Goal: Transaction & Acquisition: Book appointment/travel/reservation

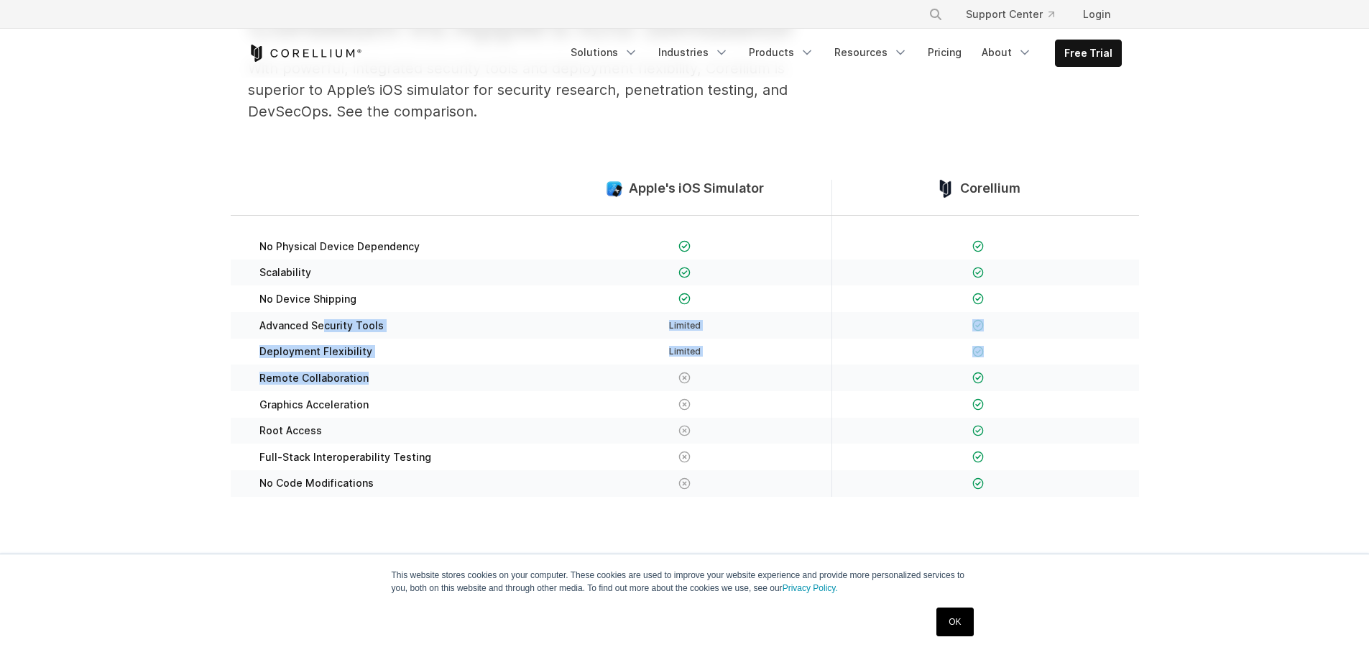
drag, startPoint x: 323, startPoint y: 331, endPoint x: 438, endPoint y: 374, distance: 122.4
click at [438, 374] on div "No Physical Device Dependency Scalability" at bounding box center [685, 365] width 909 height 298
click at [420, 388] on div "Remote Collaboration" at bounding box center [391, 377] width 293 height 27
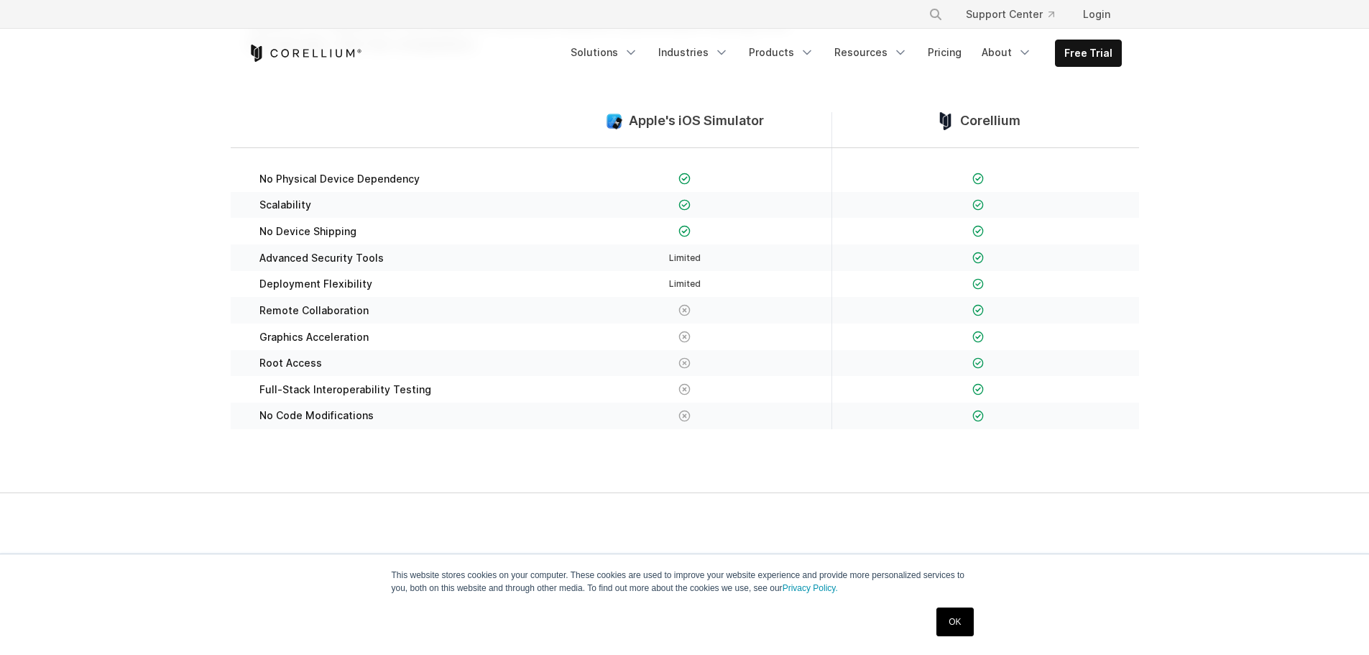
scroll to position [359, 0]
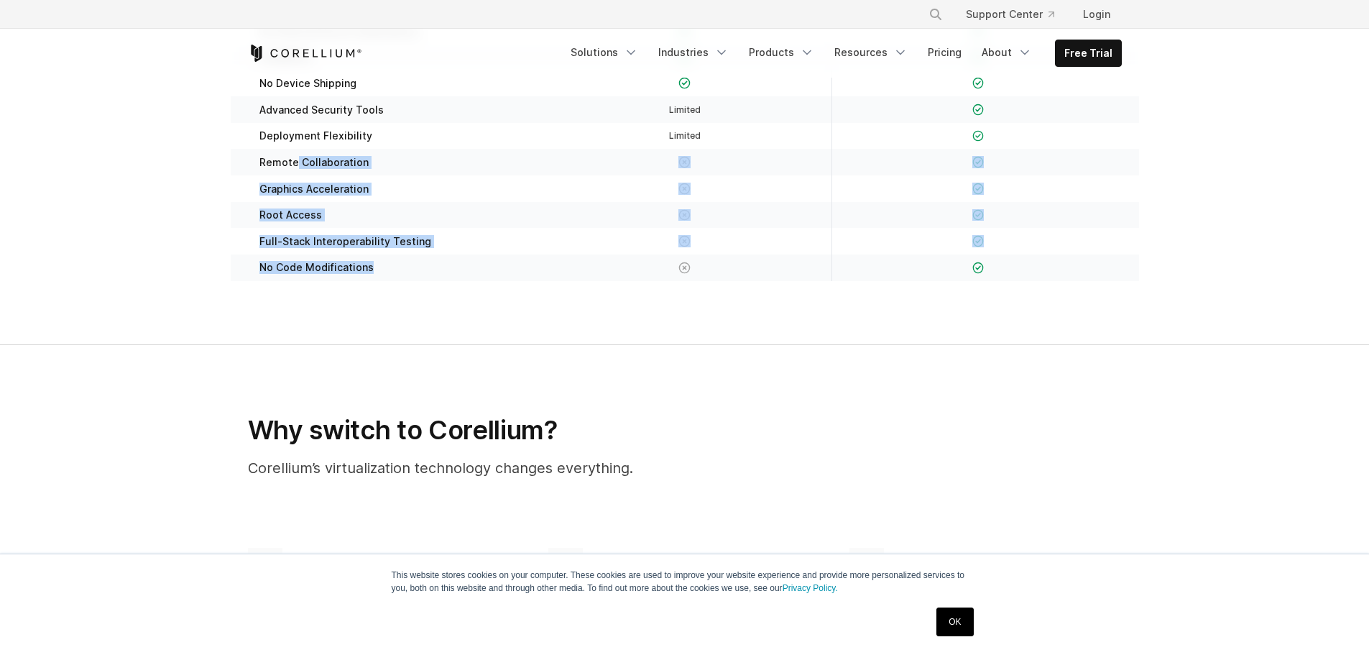
drag, startPoint x: 295, startPoint y: 168, endPoint x: 394, endPoint y: 259, distance: 133.8
click at [394, 259] on div "No Physical Device Dependency Scalability" at bounding box center [685, 149] width 909 height 298
click at [394, 259] on div "No Code Modifications" at bounding box center [391, 267] width 293 height 27
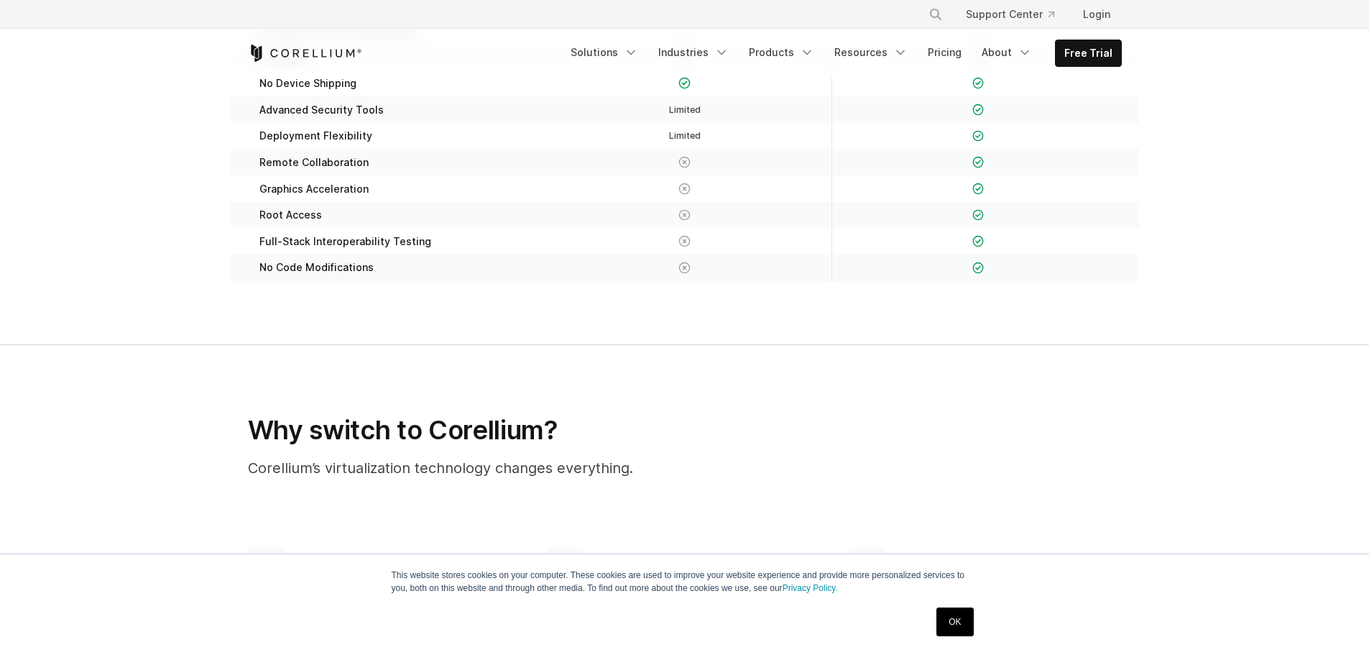
click at [396, 265] on div "No Code Modifications" at bounding box center [391, 267] width 293 height 27
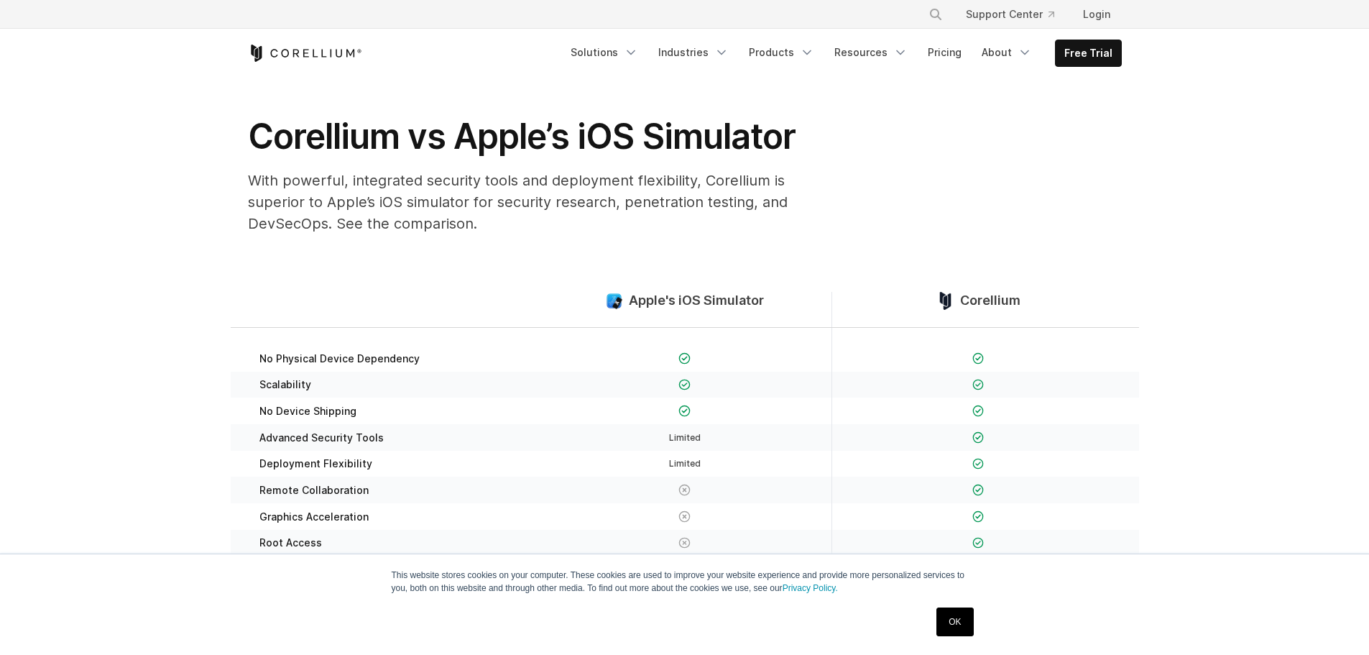
scroll to position [0, 0]
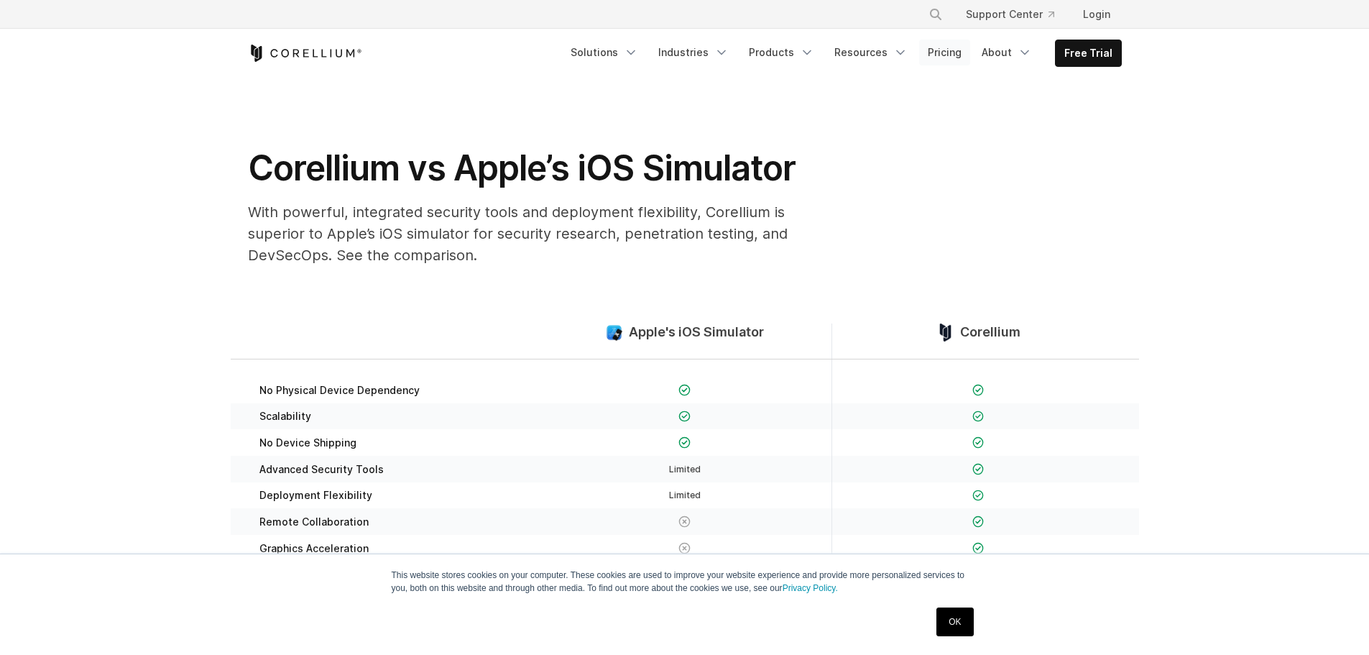
click at [950, 54] on link "Pricing" at bounding box center [944, 53] width 51 height 26
click at [1093, 44] on link "Free Trial" at bounding box center [1088, 53] width 65 height 26
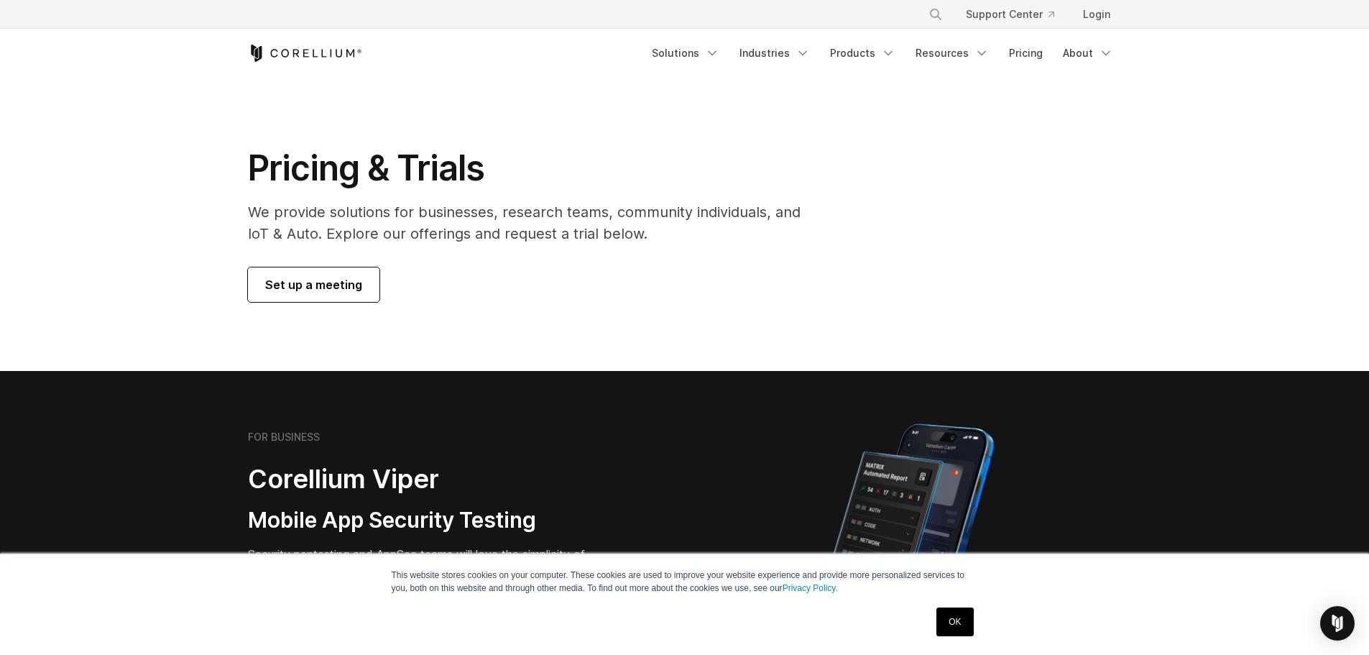
click at [330, 279] on span "Set up a meeting" at bounding box center [313, 284] width 97 height 17
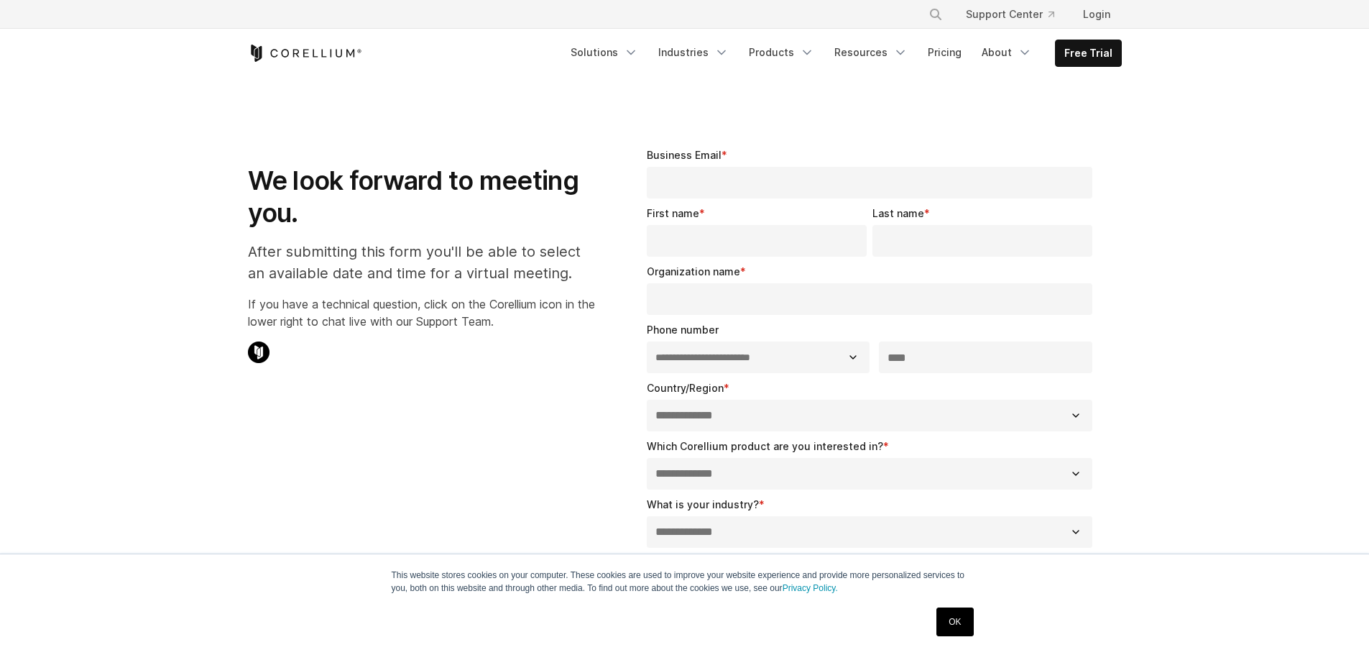
select select "**"
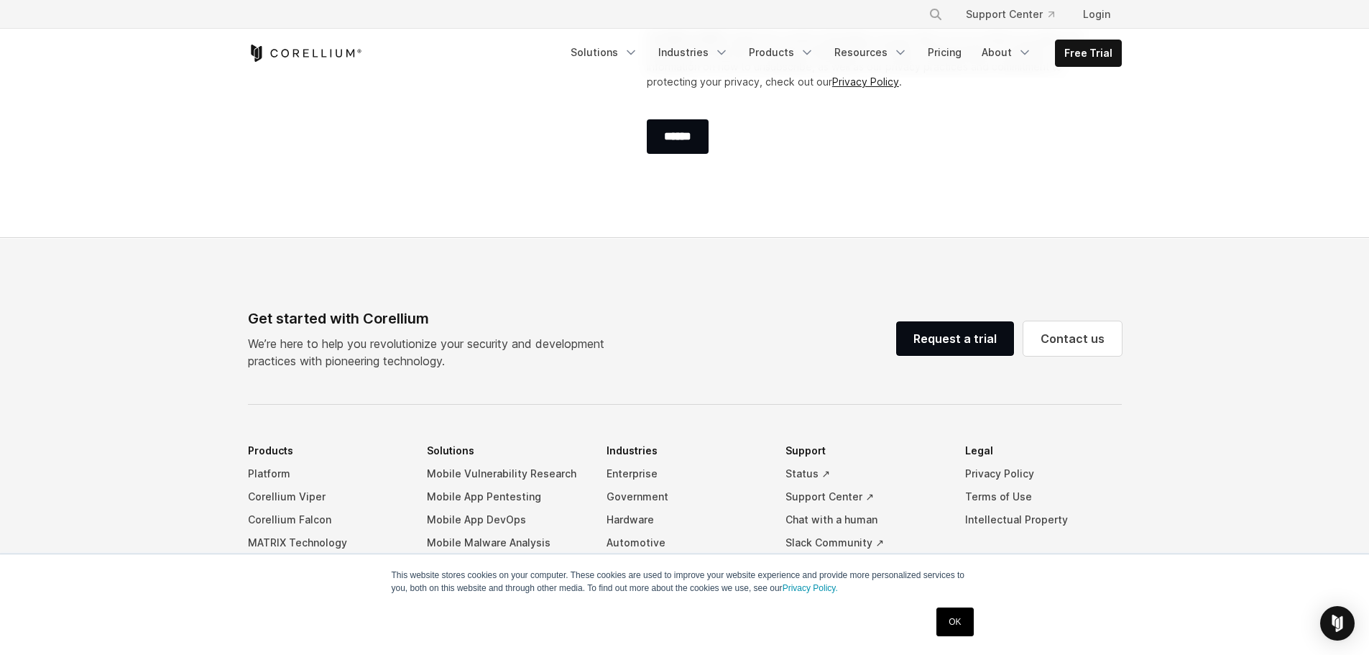
scroll to position [899, 0]
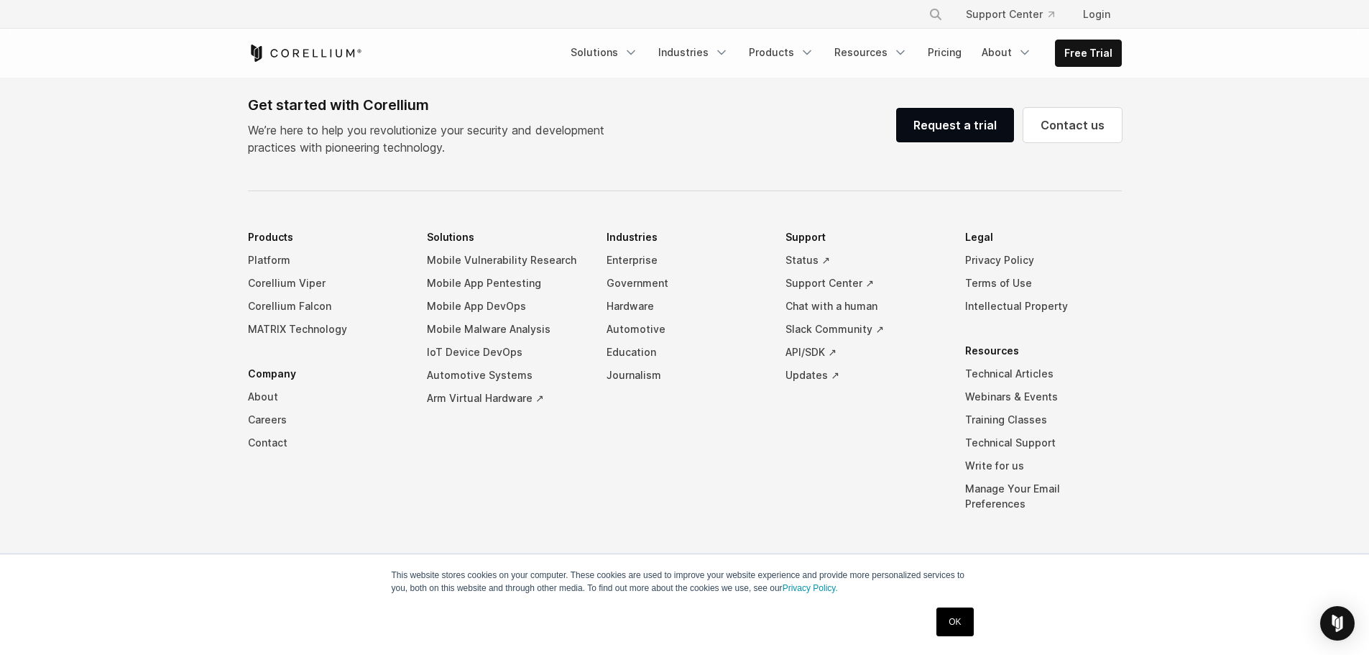
click at [953, 631] on link "OK" at bounding box center [955, 621] width 37 height 29
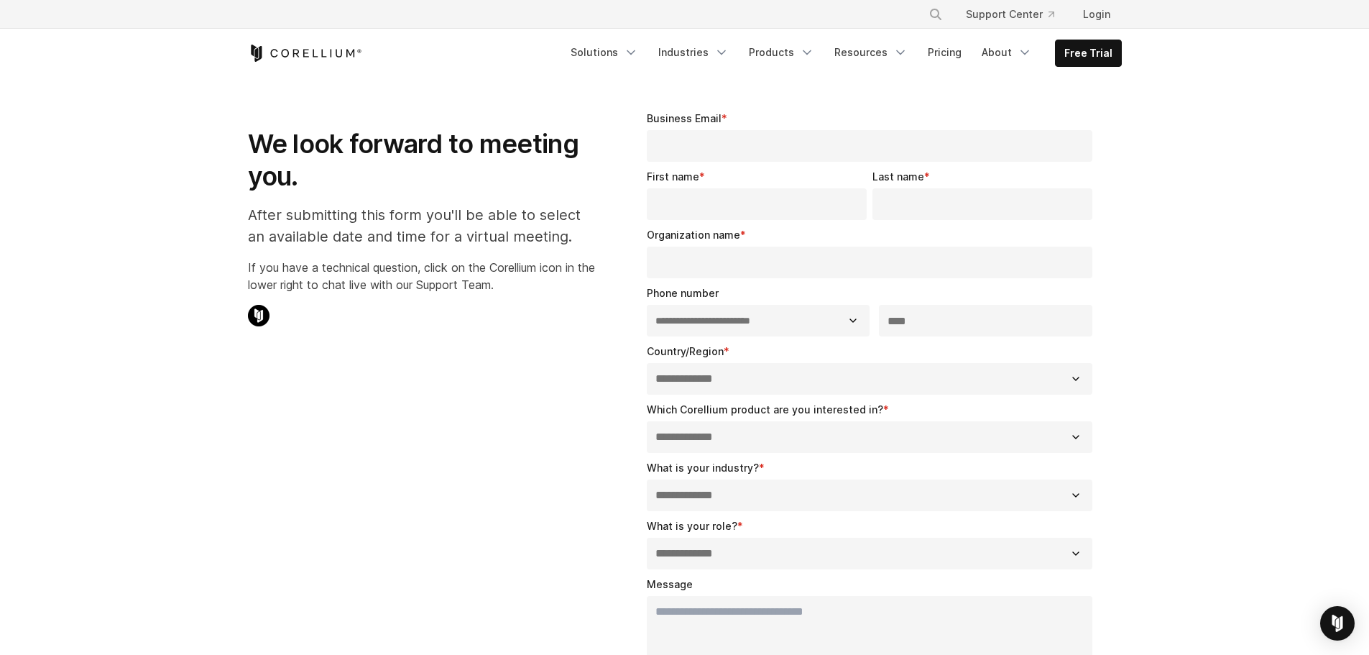
scroll to position [0, 0]
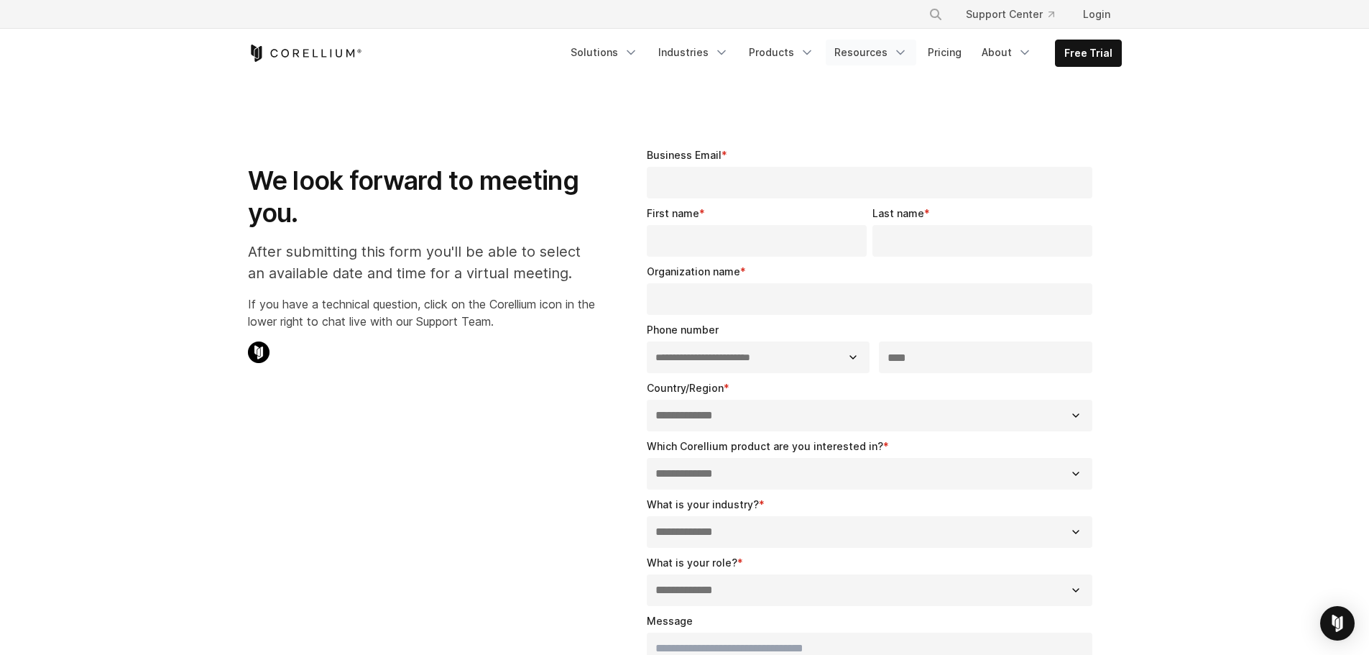
click at [894, 63] on link "Resources" at bounding box center [871, 53] width 91 height 26
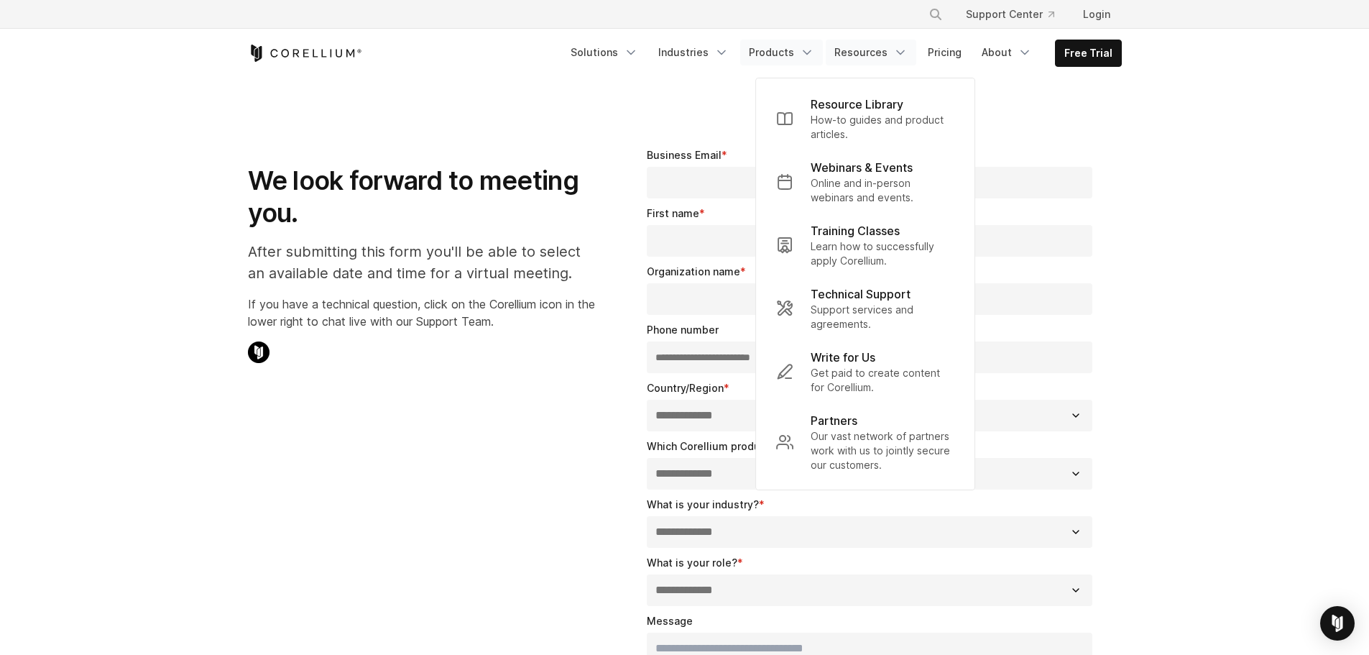
click at [808, 56] on icon "Navigation Menu" at bounding box center [807, 52] width 14 height 14
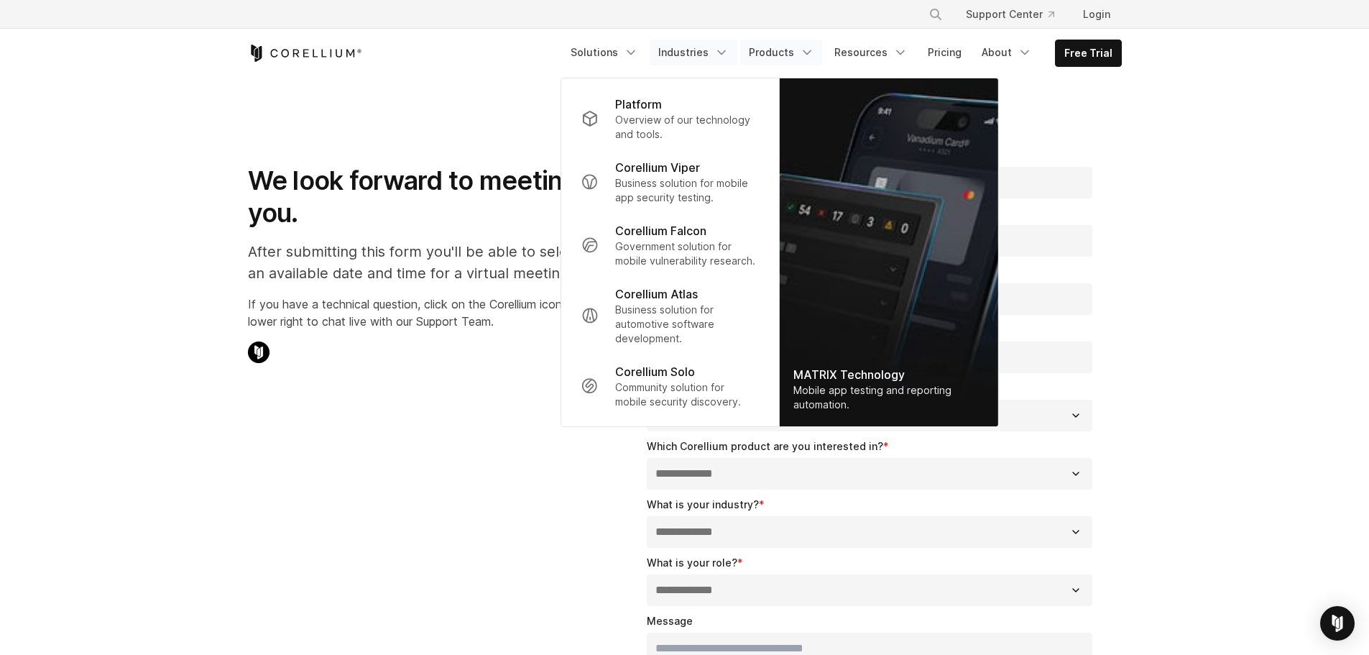
click at [729, 56] on icon "Navigation Menu" at bounding box center [721, 52] width 14 height 14
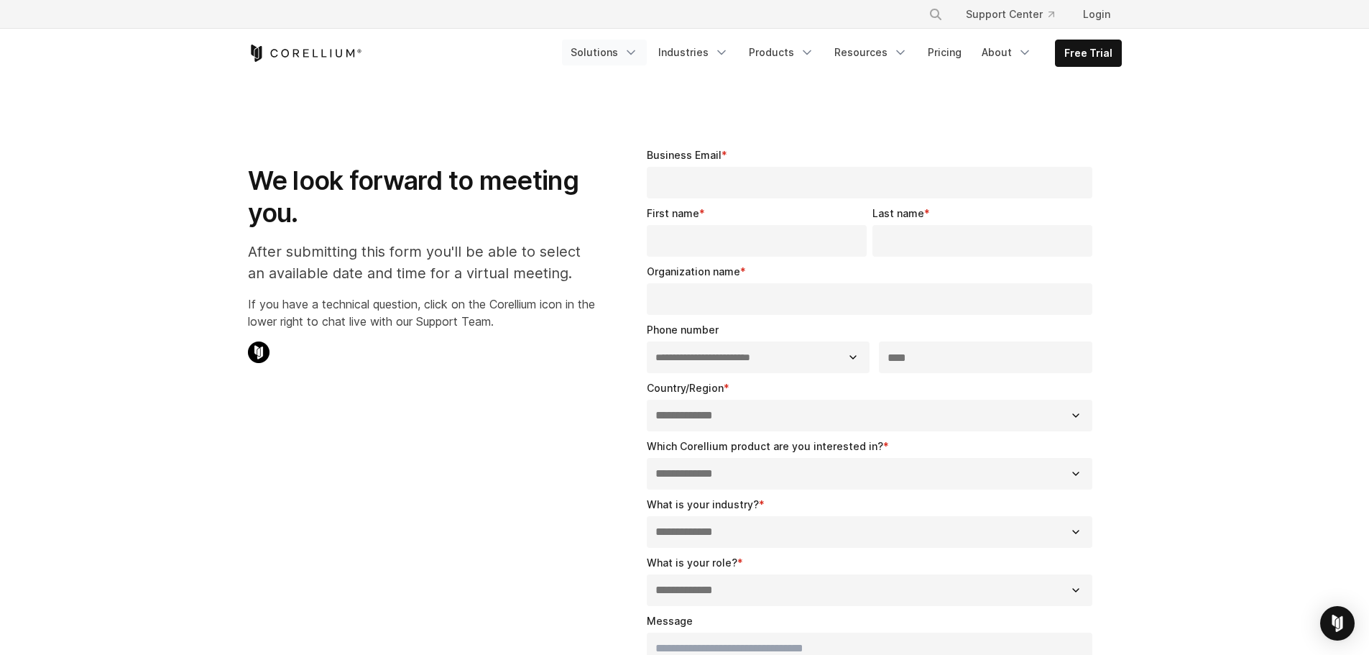
click at [638, 47] on icon "Navigation Menu" at bounding box center [631, 52] width 14 height 14
